Goal: Task Accomplishment & Management: Manage account settings

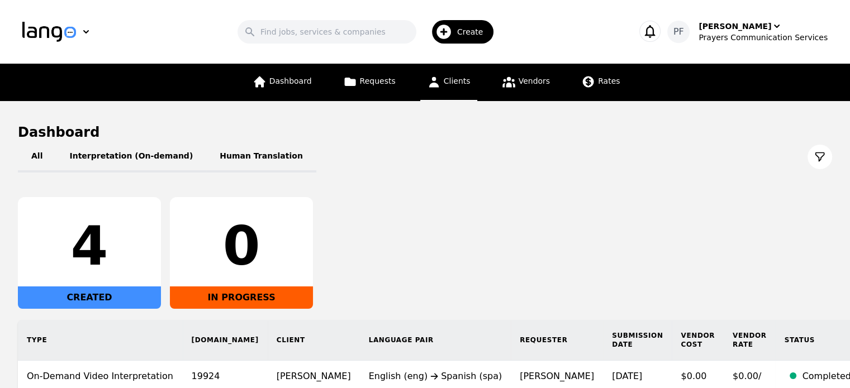
click at [462, 80] on span "Clients" at bounding box center [457, 81] width 27 height 9
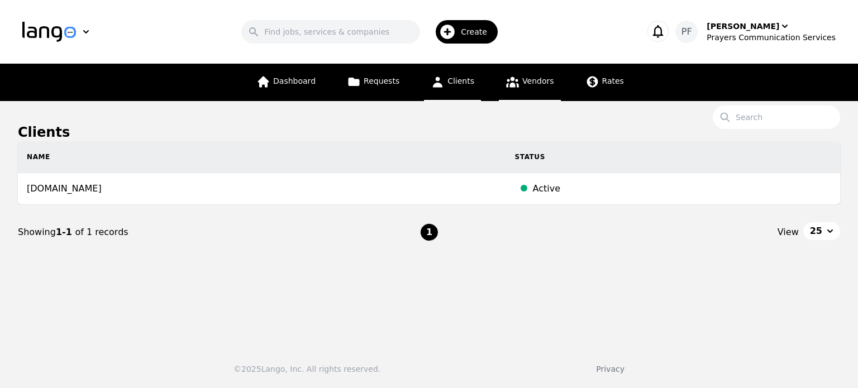
click at [543, 91] on link "Vendors" at bounding box center [529, 82] width 61 height 37
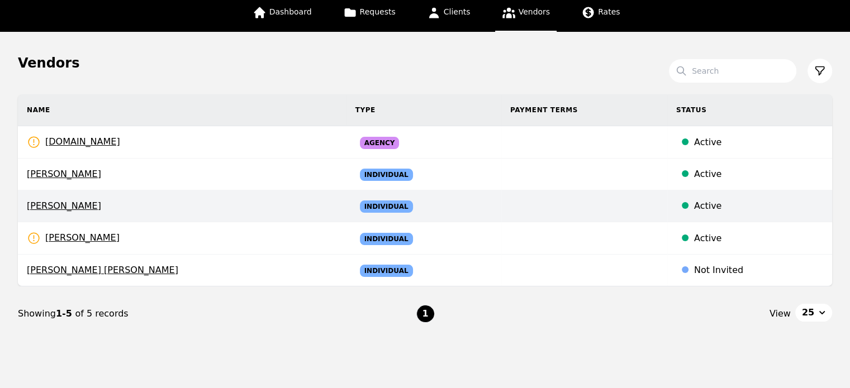
scroll to position [74, 0]
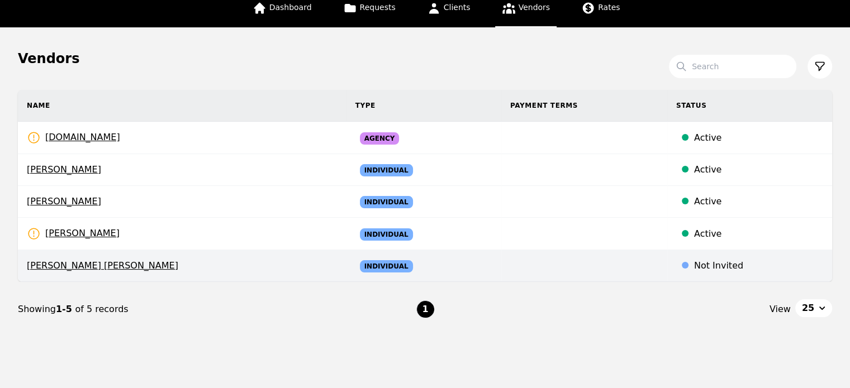
click at [443, 268] on td "Individual" at bounding box center [423, 266] width 155 height 32
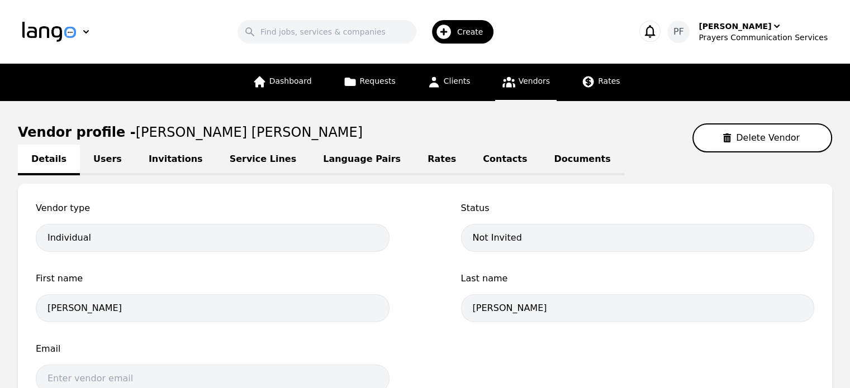
click at [236, 163] on link "Service Lines" at bounding box center [263, 160] width 94 height 31
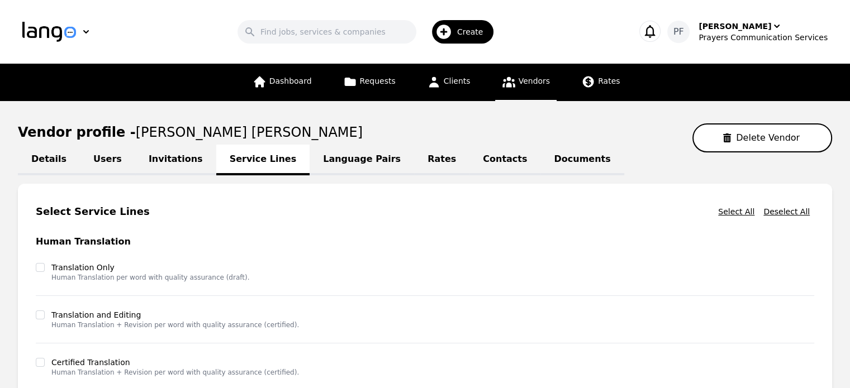
click at [326, 164] on link "Language Pairs" at bounding box center [362, 160] width 105 height 31
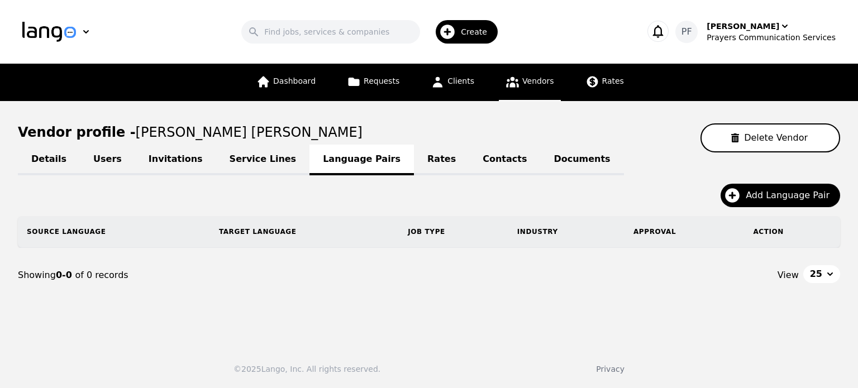
click at [54, 160] on link "Details" at bounding box center [49, 160] width 62 height 31
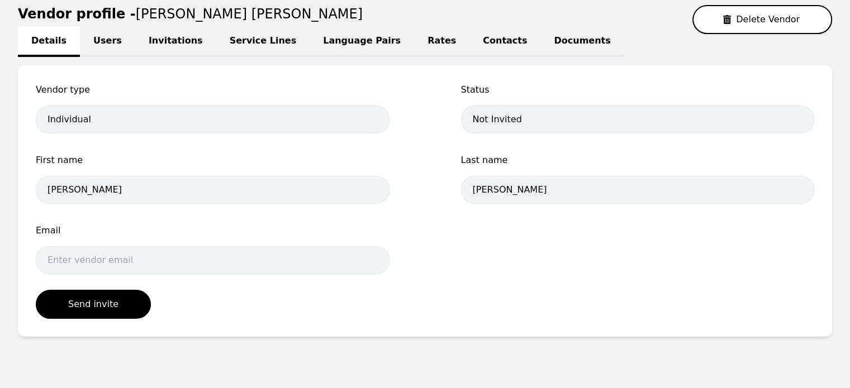
scroll to position [120, 0]
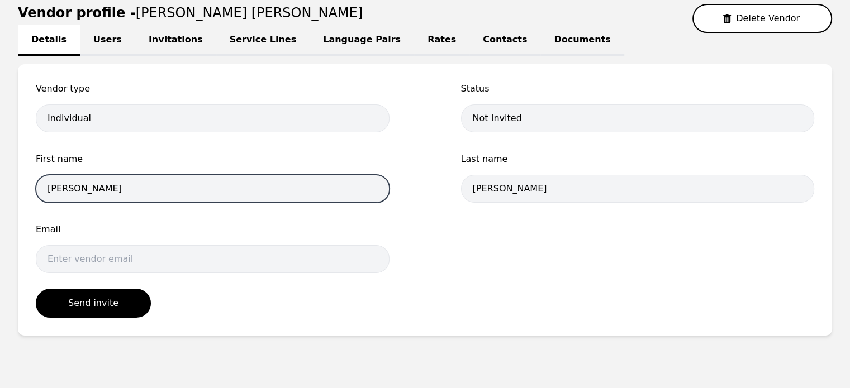
click at [137, 189] on input "Mario Lenin" at bounding box center [213, 189] width 354 height 28
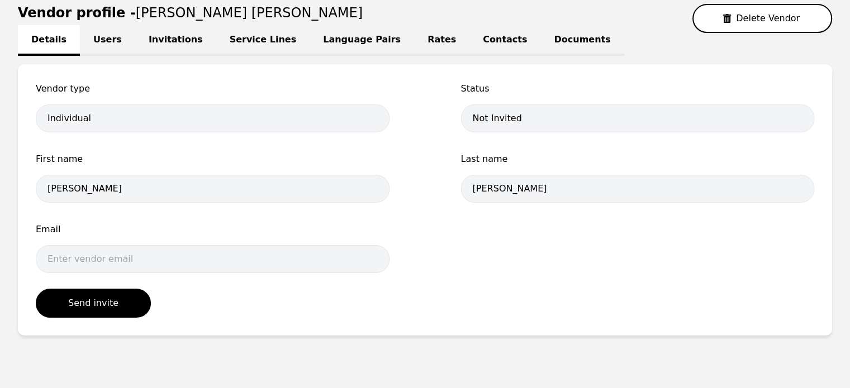
scroll to position [0, 0]
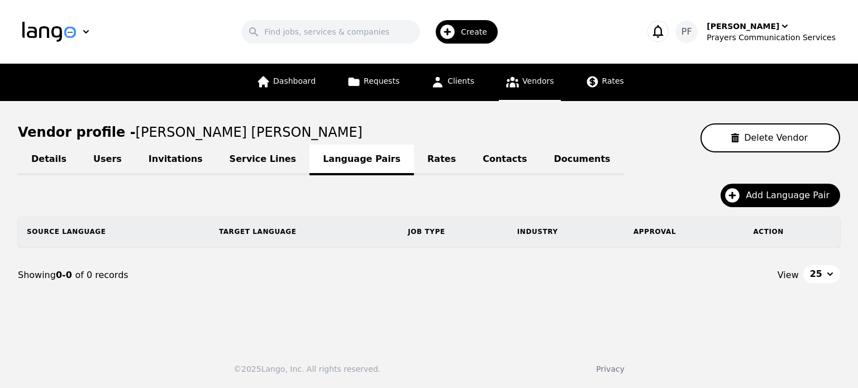
click at [542, 90] on link "Vendors" at bounding box center [529, 82] width 61 height 37
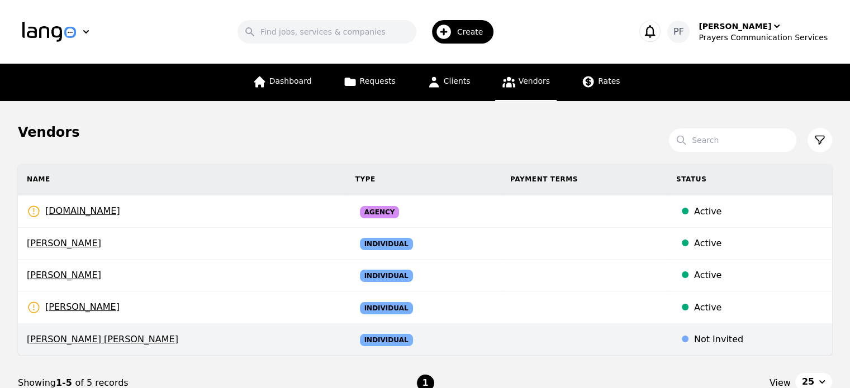
click at [190, 337] on span "Mario Lenin Herrera Blandon" at bounding box center [182, 339] width 311 height 13
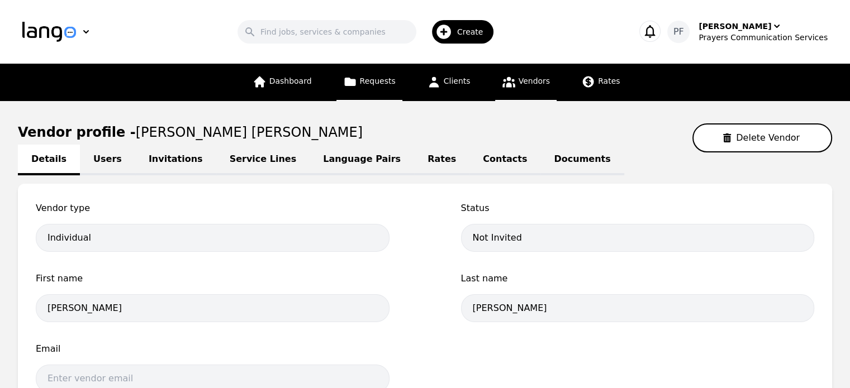
click at [379, 86] on span "Requests" at bounding box center [378, 81] width 36 height 9
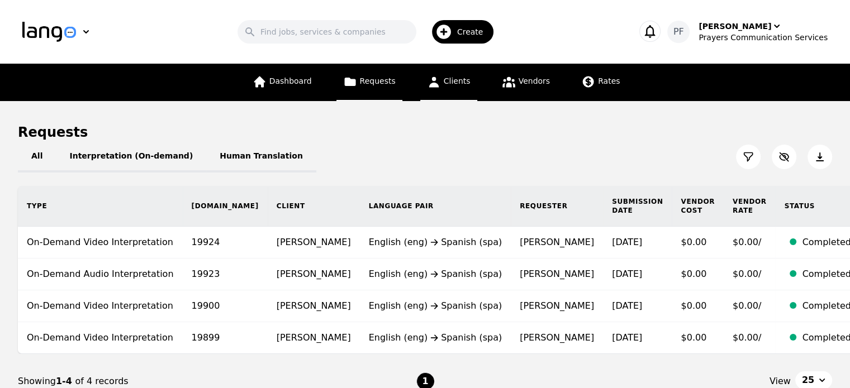
click at [454, 91] on link "Clients" at bounding box center [448, 82] width 57 height 37
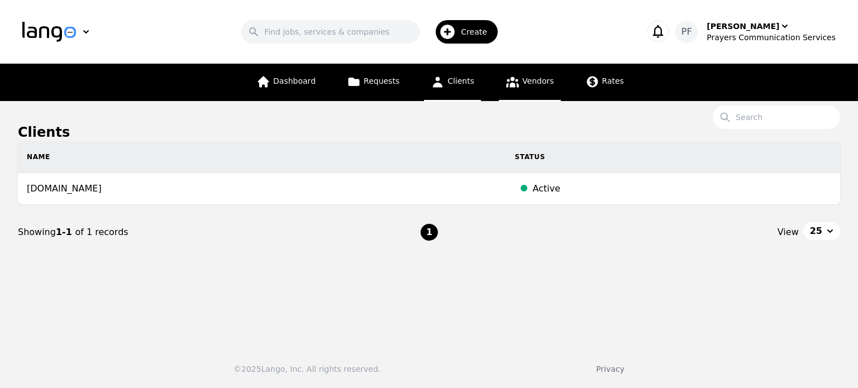
click at [531, 93] on link "Vendors" at bounding box center [529, 82] width 61 height 37
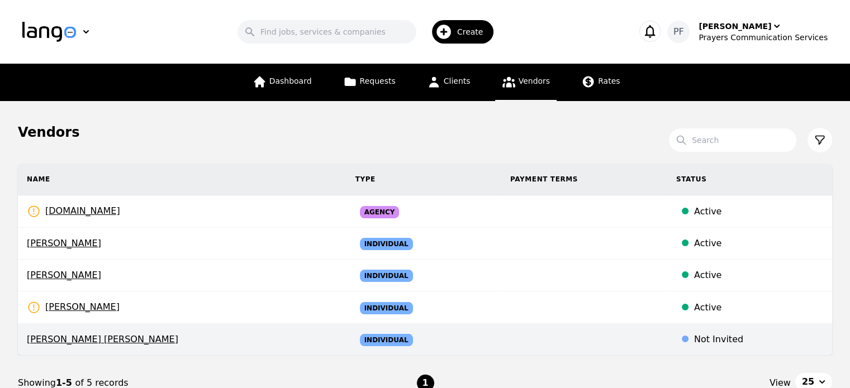
click at [667, 344] on td "Not Invited" at bounding box center [749, 340] width 165 height 32
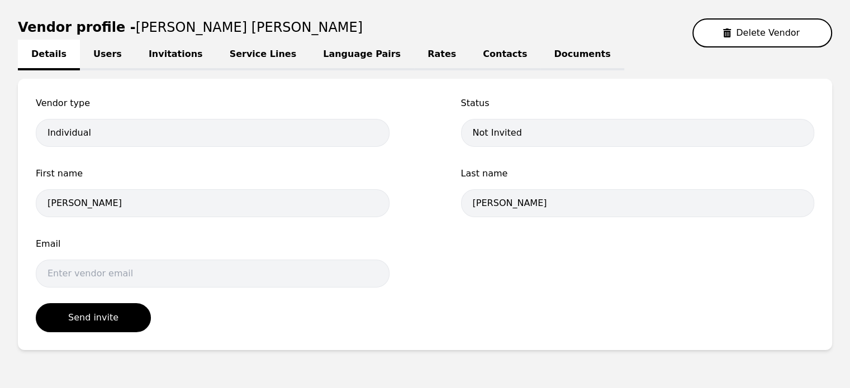
scroll to position [105, 0]
click at [98, 49] on link "Users" at bounding box center [107, 55] width 55 height 31
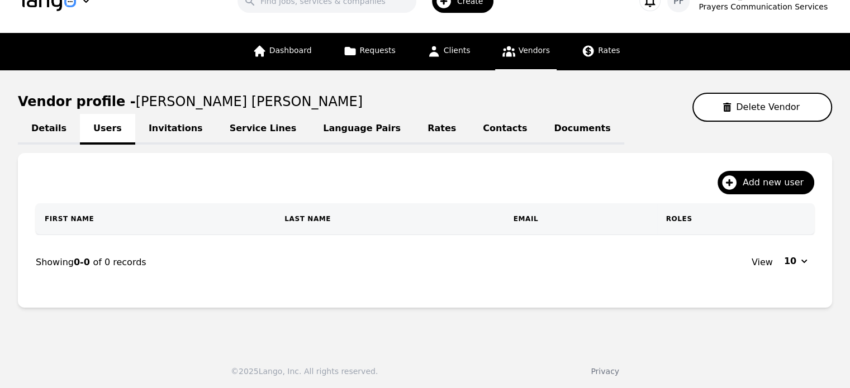
click at [156, 134] on link "Invitations" at bounding box center [175, 129] width 81 height 31
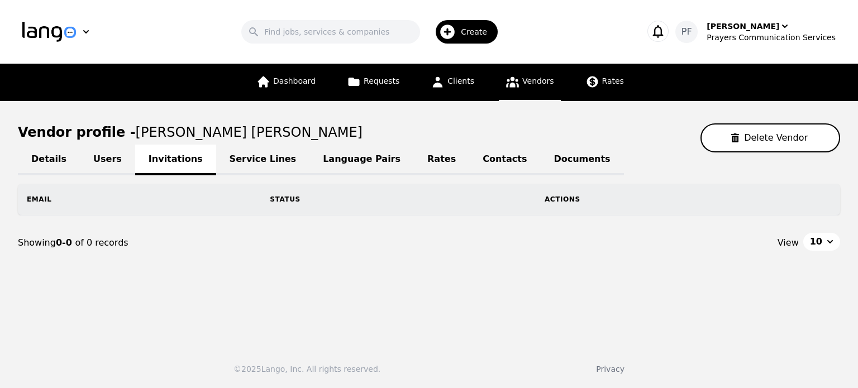
click at [239, 160] on link "Service Lines" at bounding box center [263, 160] width 94 height 31
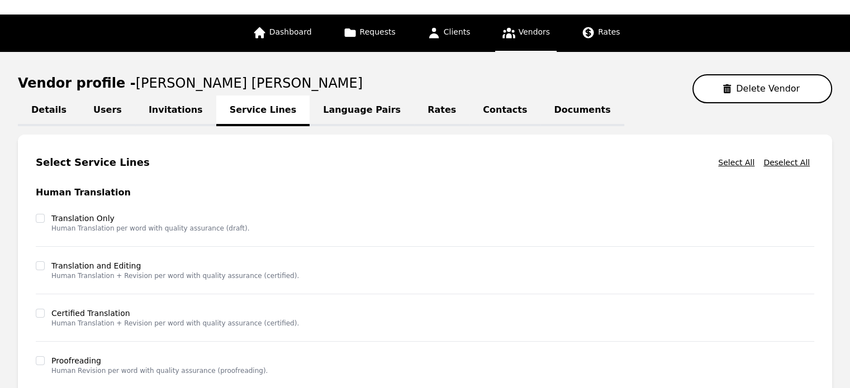
scroll to position [49, 0]
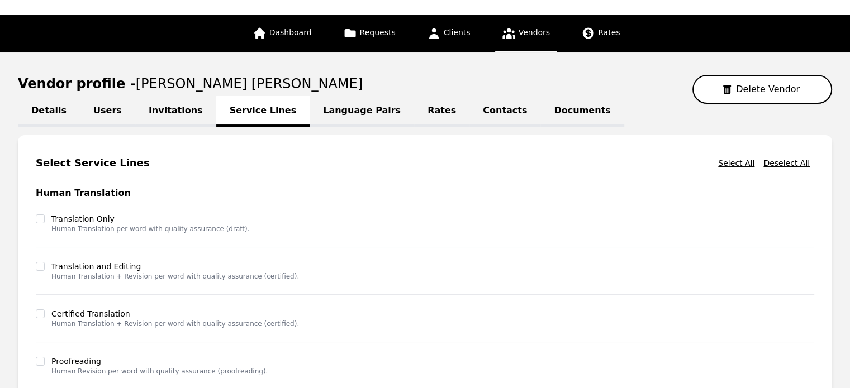
click at [327, 107] on link "Language Pairs" at bounding box center [362, 111] width 105 height 31
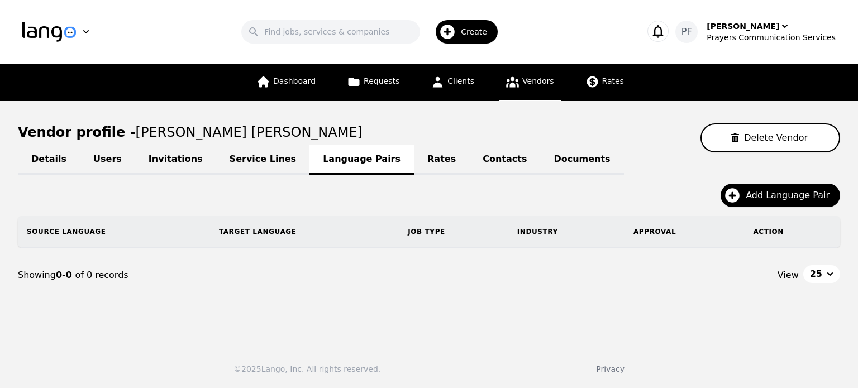
click at [414, 163] on link "Rates" at bounding box center [441, 160] width 55 height 31
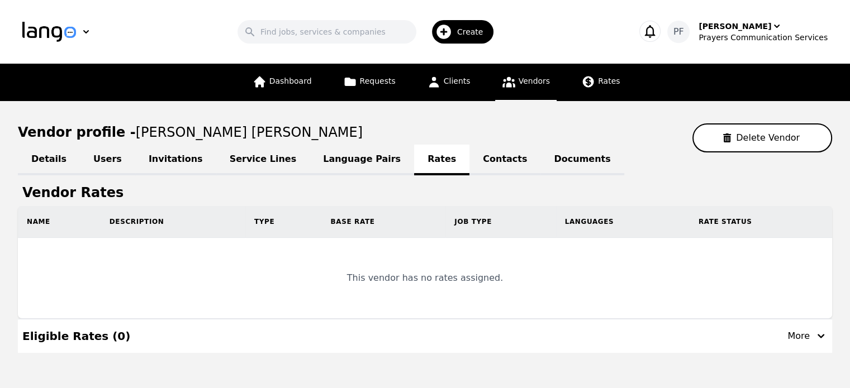
click at [469, 172] on link "Contacts" at bounding box center [504, 160] width 71 height 31
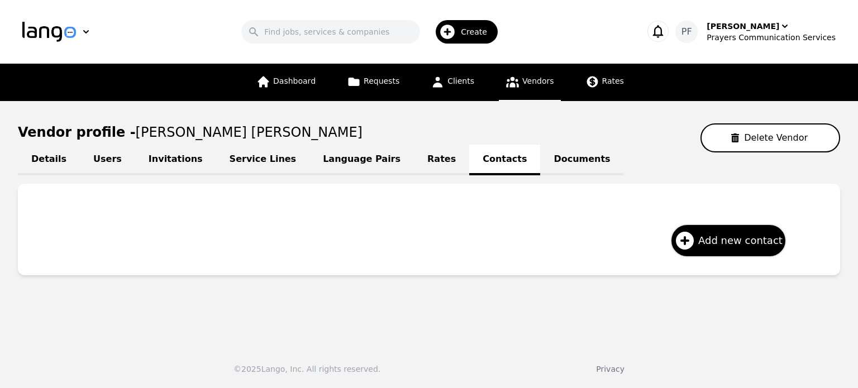
click at [540, 159] on link "Documents" at bounding box center [581, 160] width 83 height 31
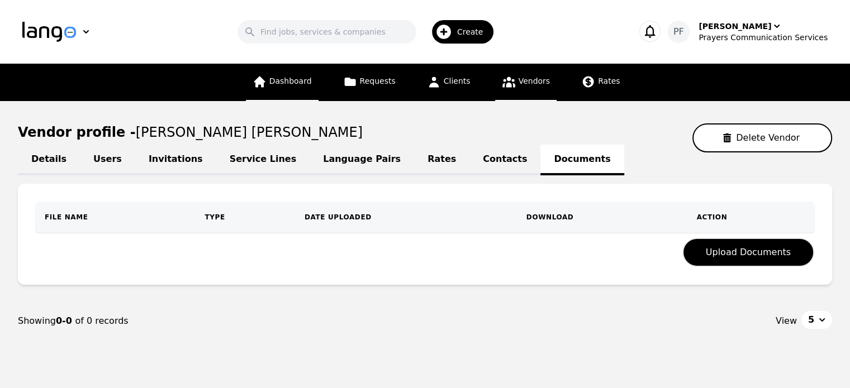
click at [290, 84] on span "Dashboard" at bounding box center [290, 81] width 42 height 9
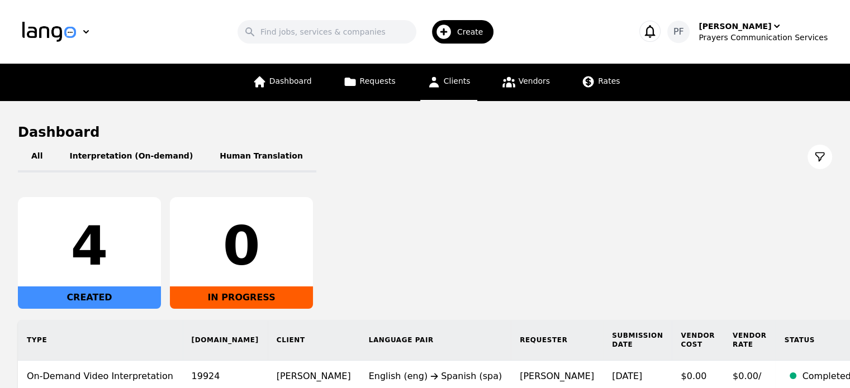
click at [441, 78] on link "Clients" at bounding box center [448, 82] width 57 height 37
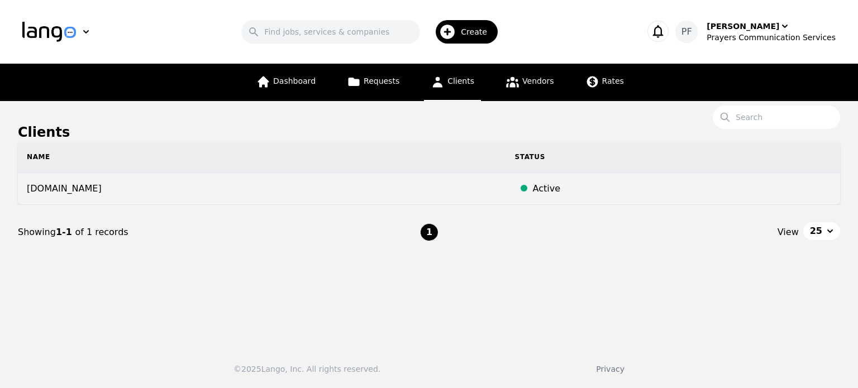
click at [360, 191] on td "prayerscss.com" at bounding box center [262, 189] width 488 height 32
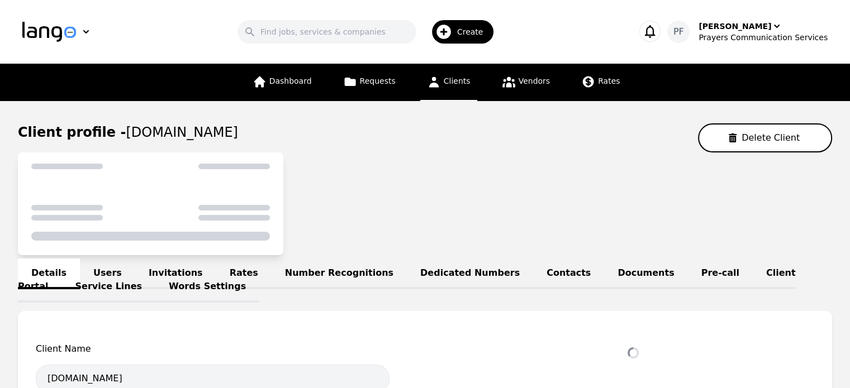
select select "active"
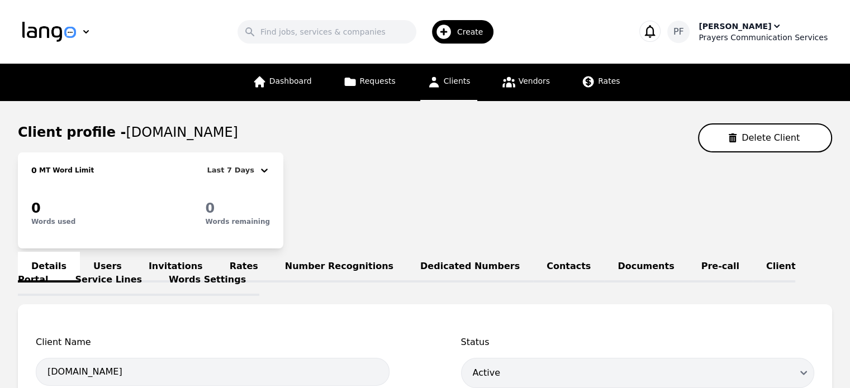
click at [751, 36] on div "Prayers Communication Services" at bounding box center [763, 37] width 129 height 11
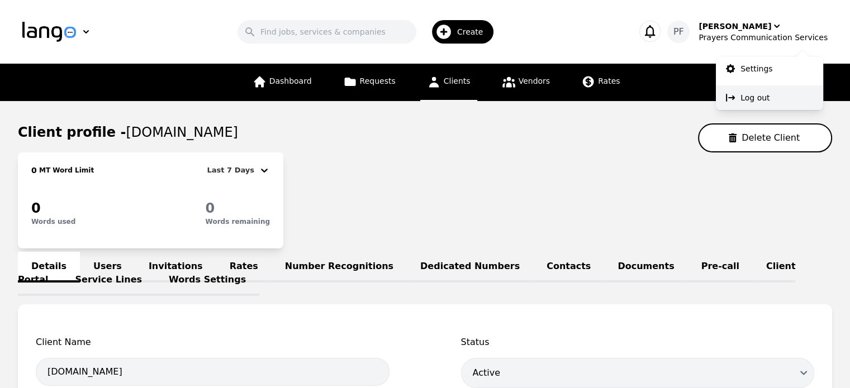
click at [751, 98] on p "Log out" at bounding box center [754, 97] width 29 height 11
